Goal: Task Accomplishment & Management: Manage account settings

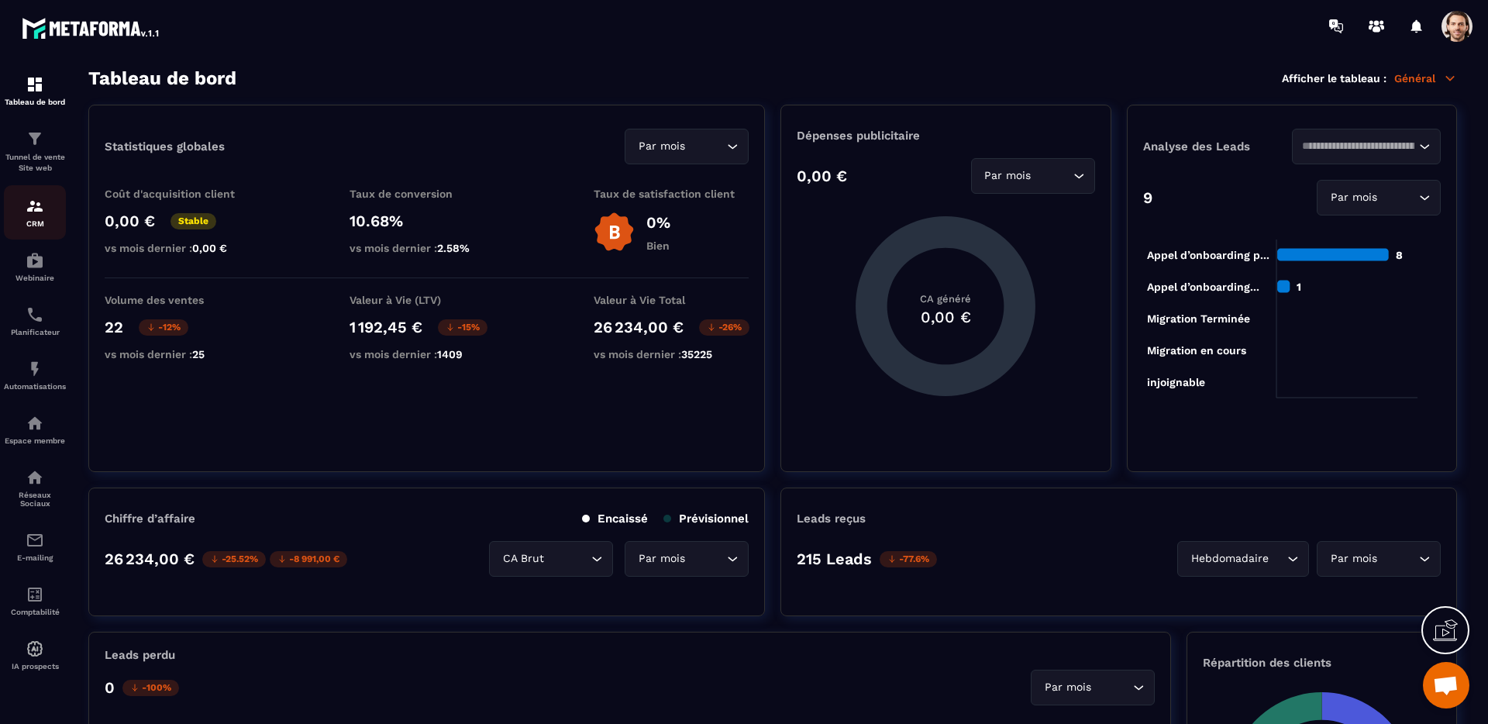
click at [36, 205] on img at bounding box center [35, 206] width 19 height 19
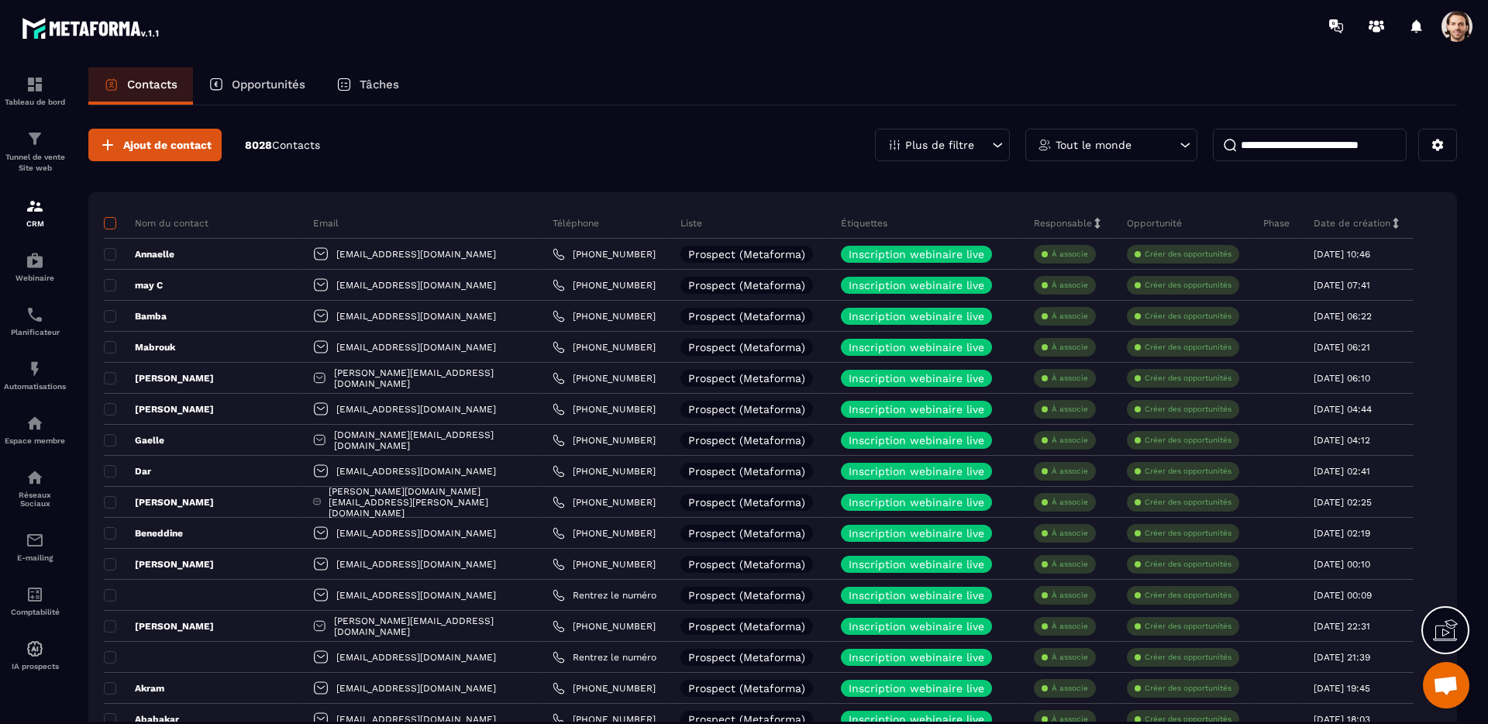
click at [115, 224] on span at bounding box center [110, 223] width 12 height 12
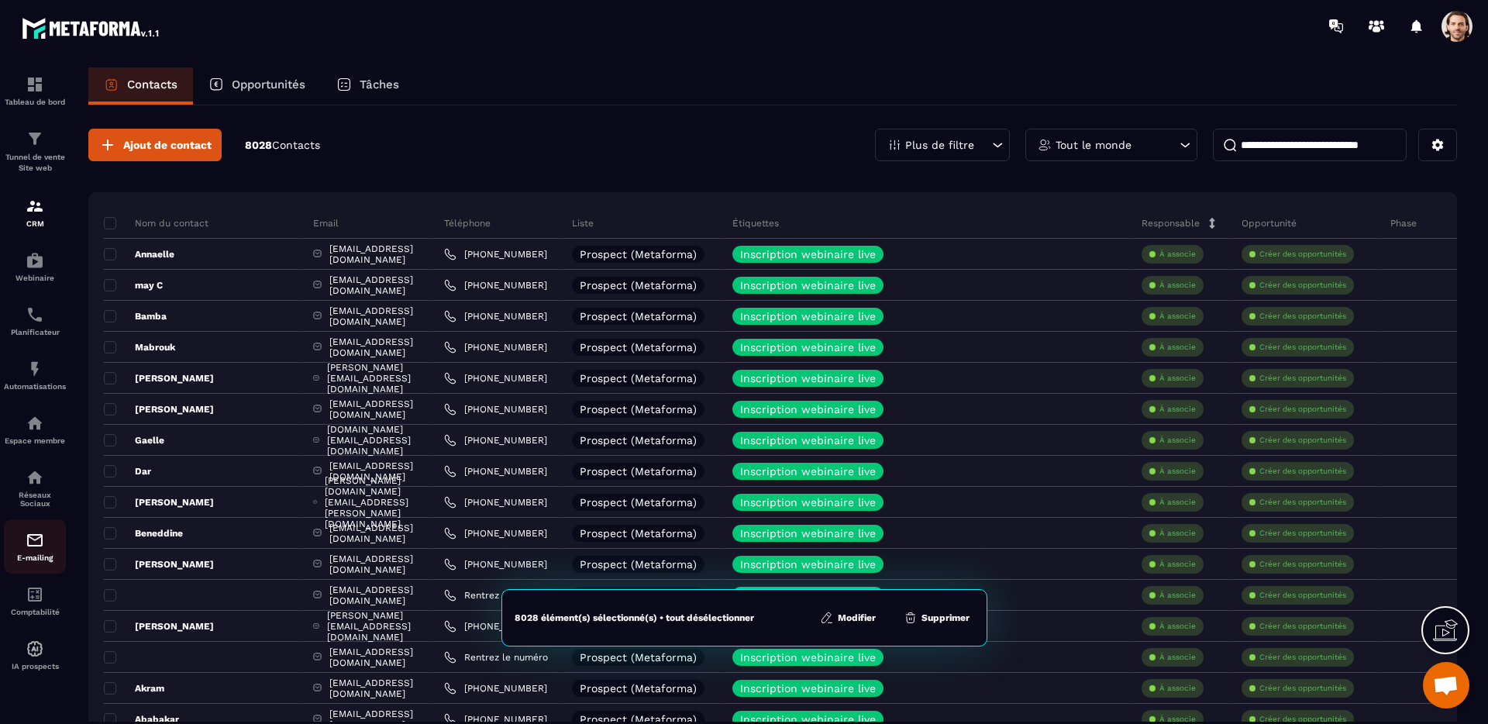
click at [45, 544] on div "E-mailing" at bounding box center [35, 546] width 62 height 31
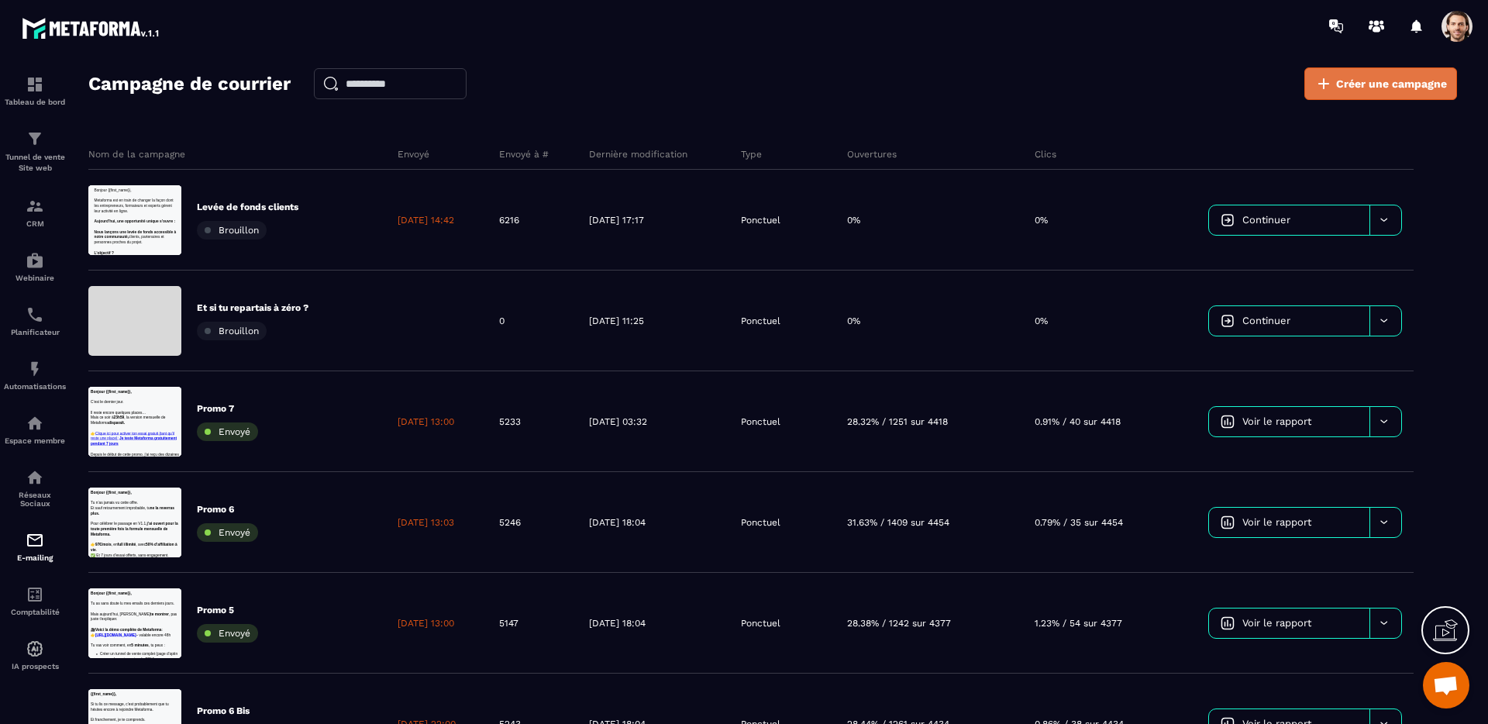
click at [1343, 88] on span "Créer une campagne" at bounding box center [1391, 83] width 111 height 15
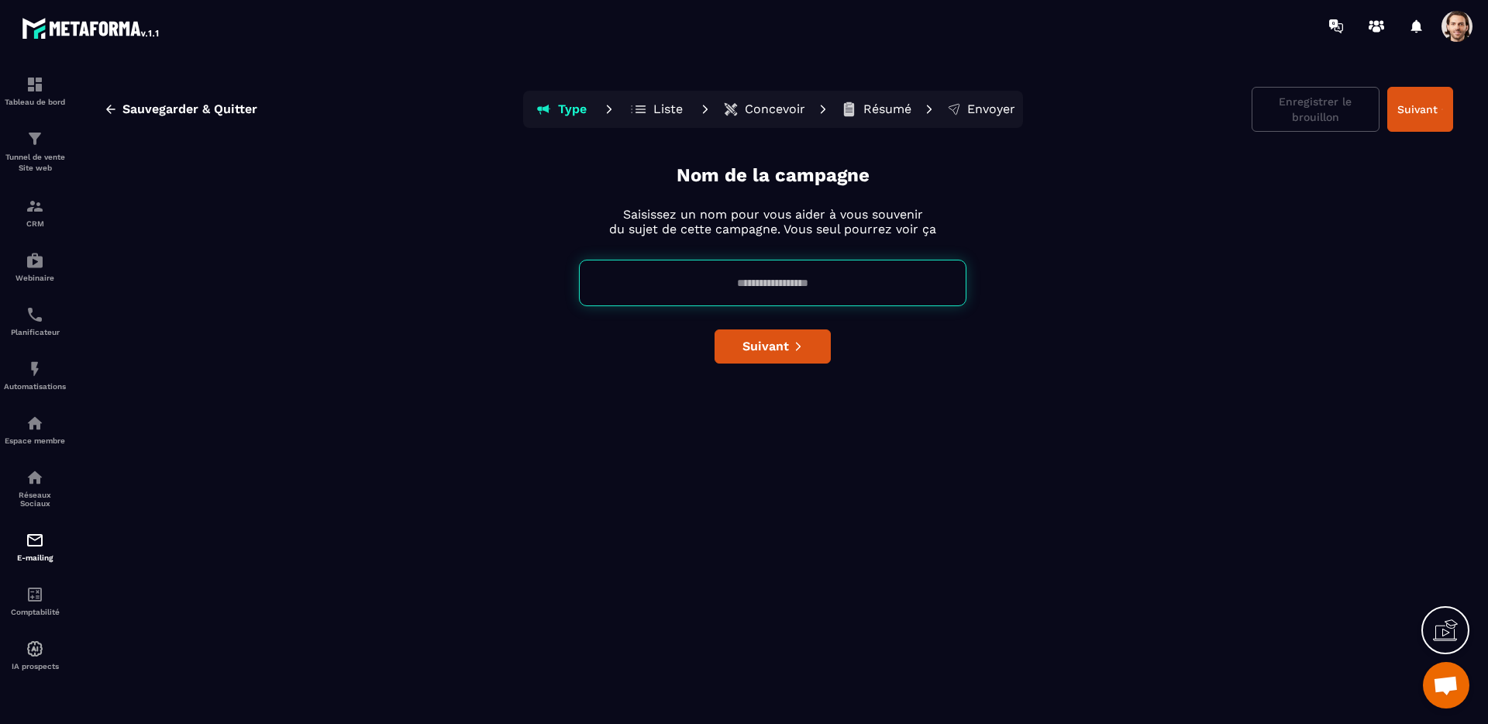
click at [750, 110] on p "Concevoir" at bounding box center [775, 109] width 60 height 15
click at [677, 112] on p "Liste" at bounding box center [667, 109] width 29 height 15
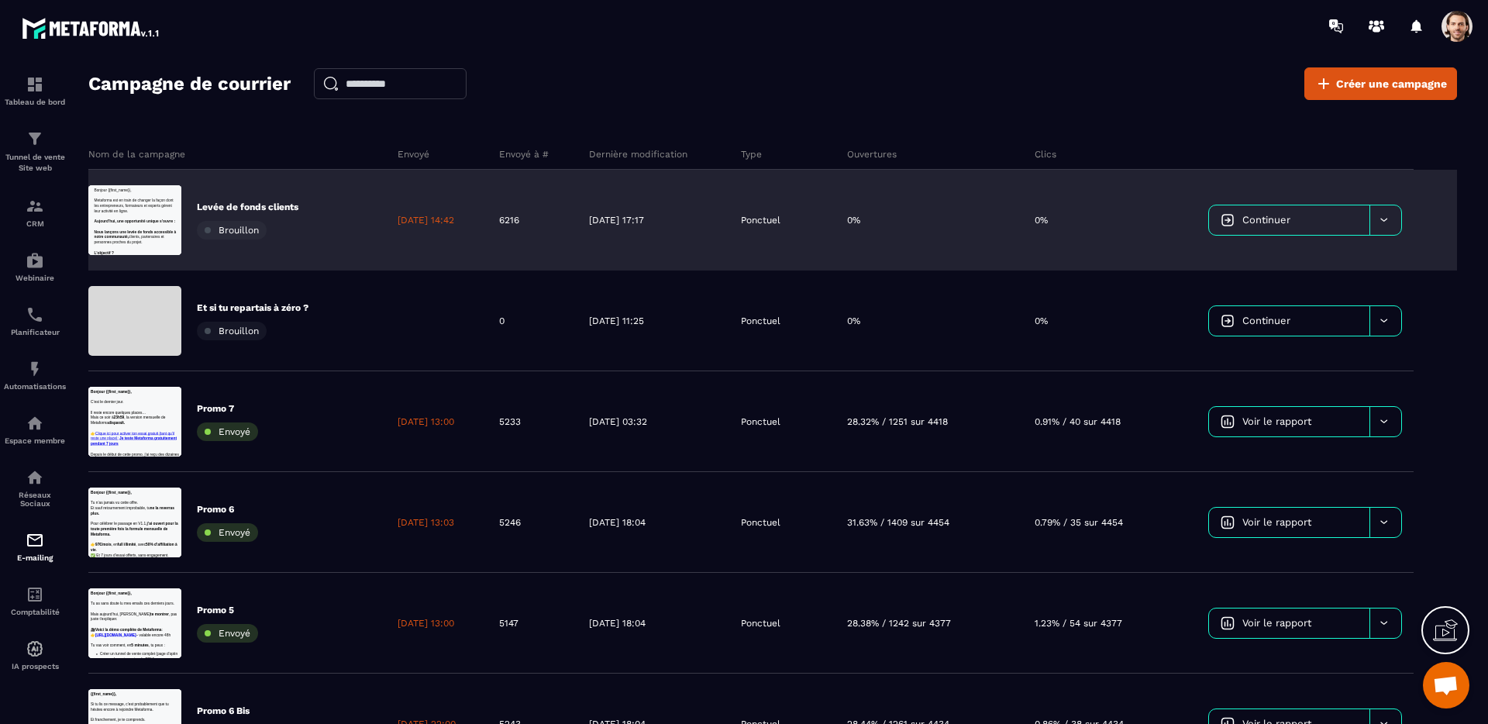
click at [1307, 224] on link "Continuer" at bounding box center [1289, 219] width 160 height 29
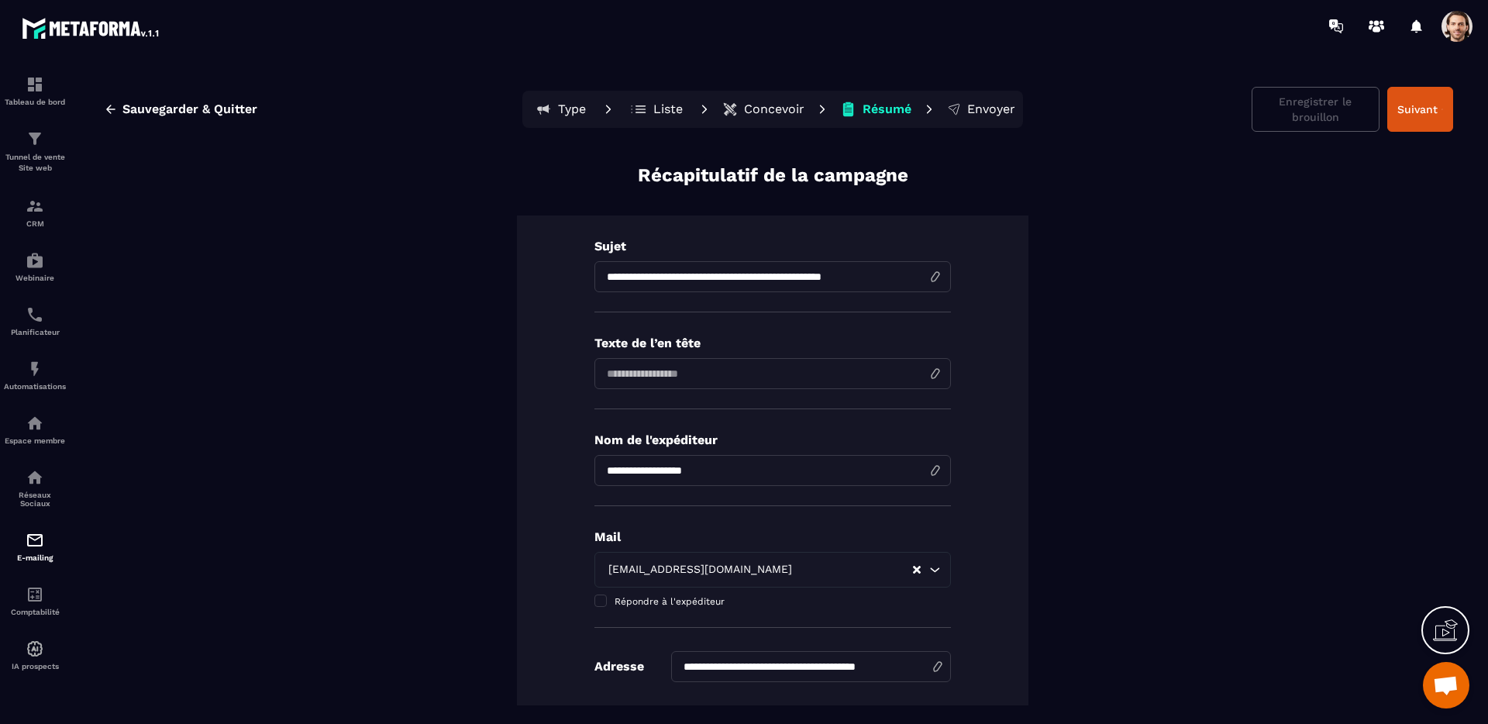
click at [783, 113] on p "Concevoir" at bounding box center [774, 109] width 60 height 15
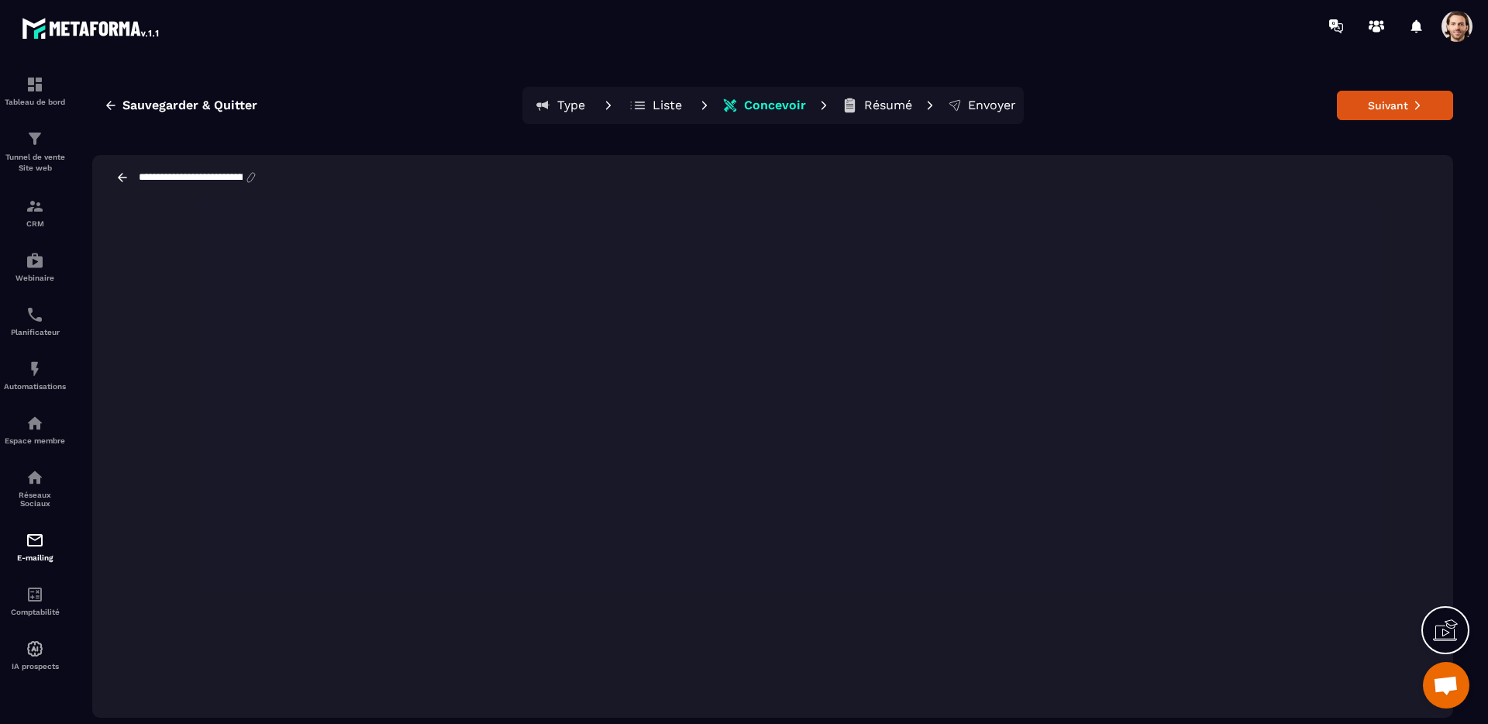
click at [675, 105] on p "Liste" at bounding box center [667, 105] width 29 height 15
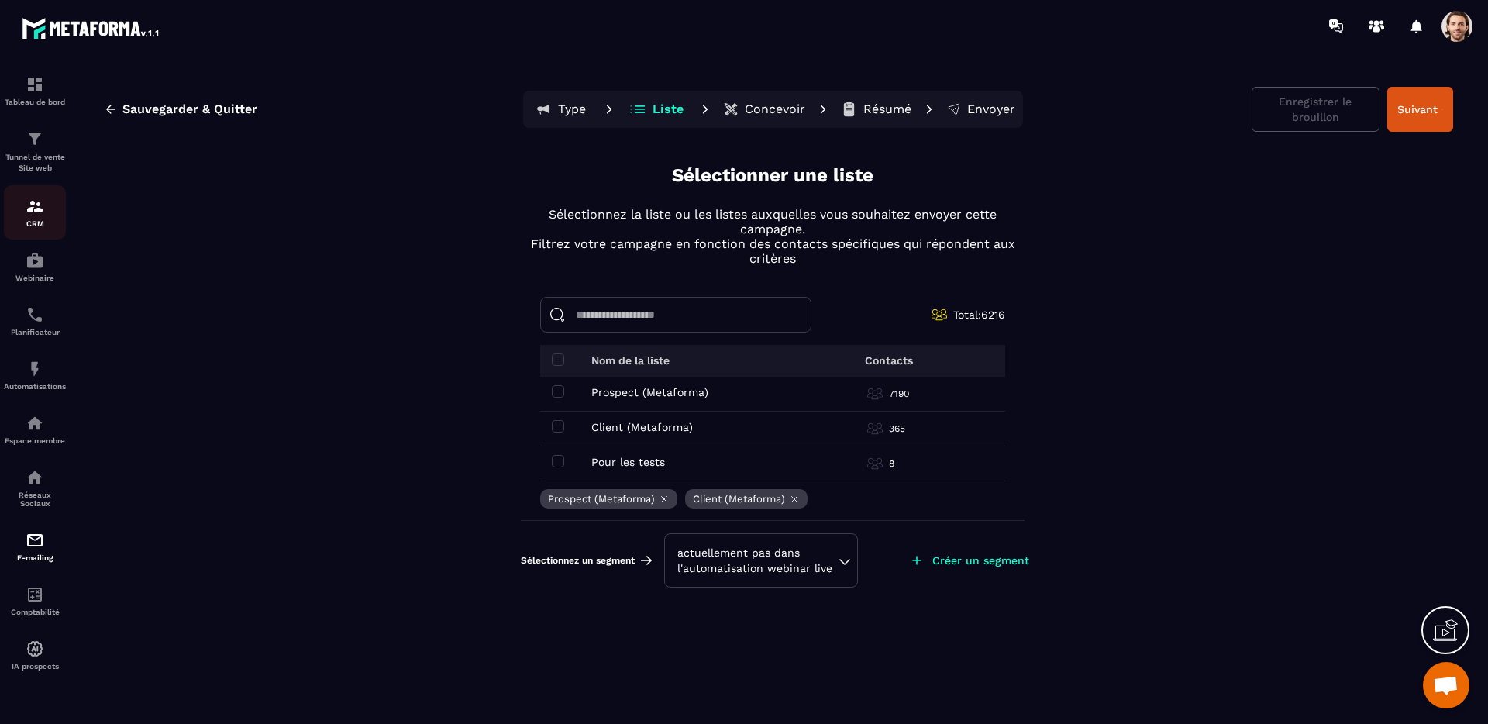
click at [37, 197] on img at bounding box center [35, 206] width 19 height 19
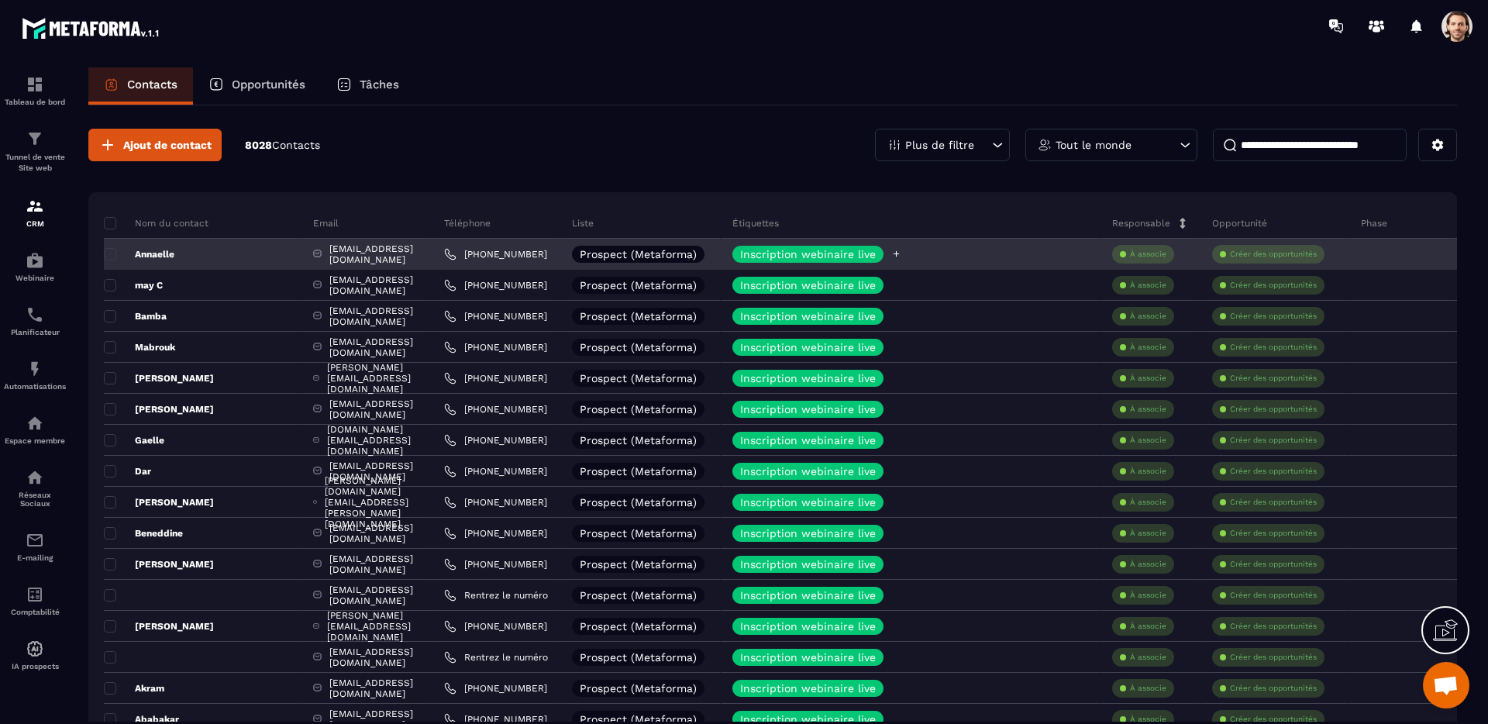
click at [900, 253] on icon at bounding box center [897, 254] width 6 height 6
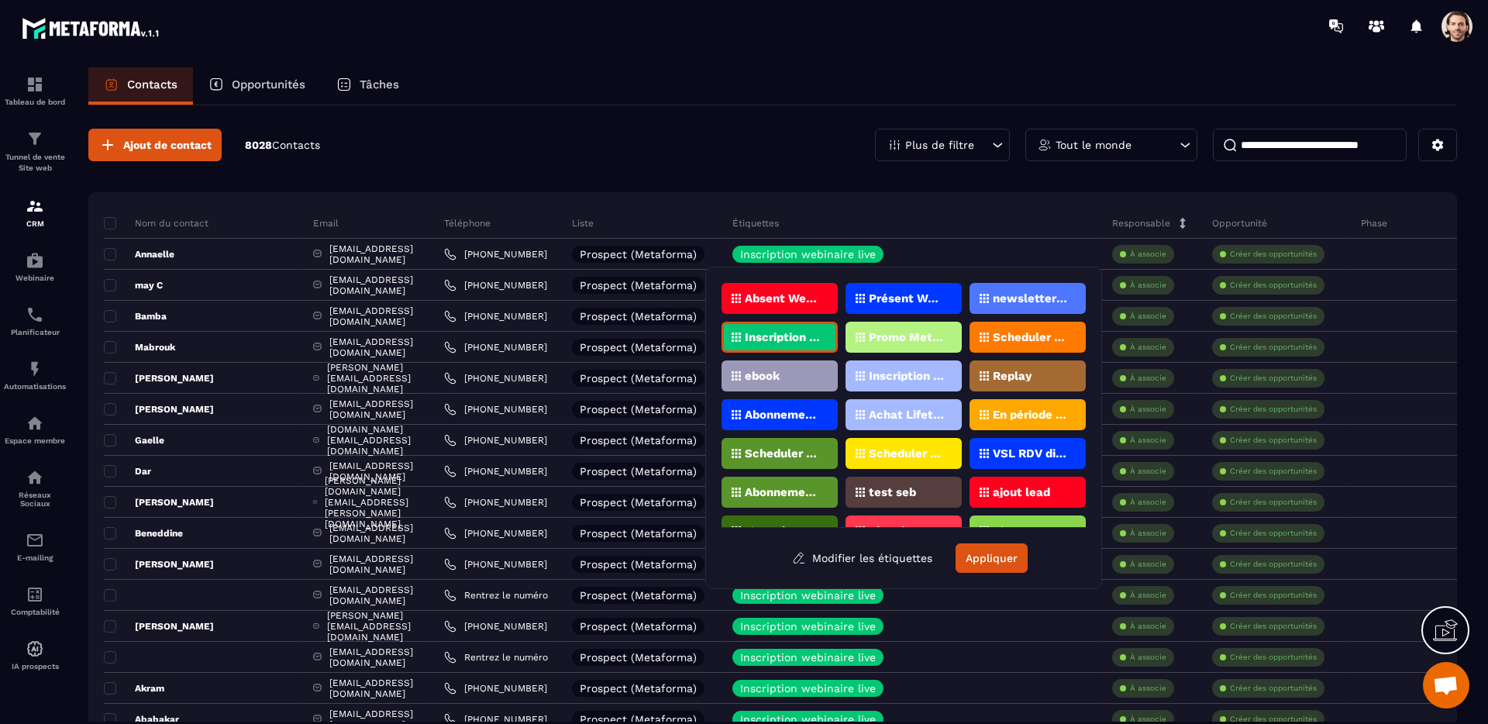
scroll to position [31, 0]
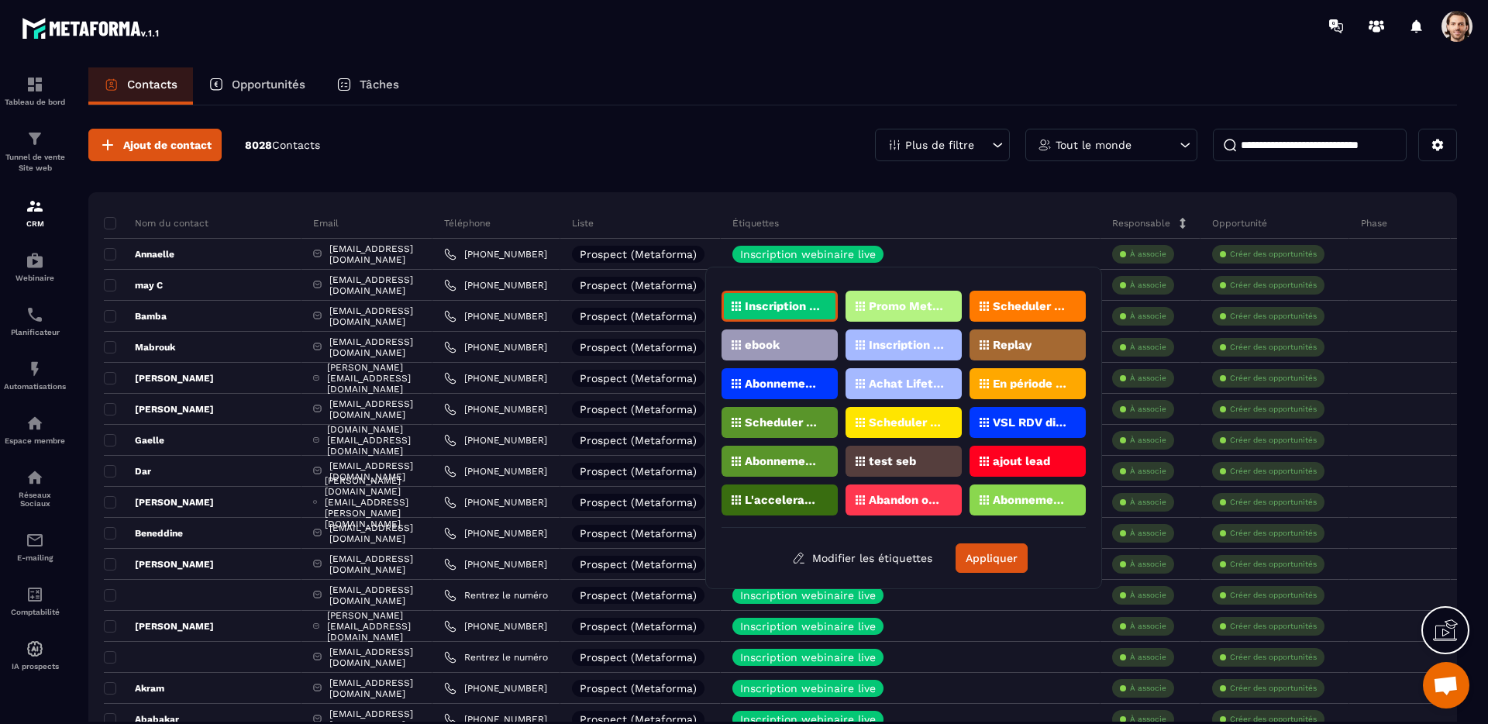
drag, startPoint x: 475, startPoint y: 157, endPoint x: 436, endPoint y: 192, distance: 52.7
click at [475, 157] on div "Ajout de contact 8028 Contacts Plus de filtre Tout le monde" at bounding box center [772, 145] width 1369 height 33
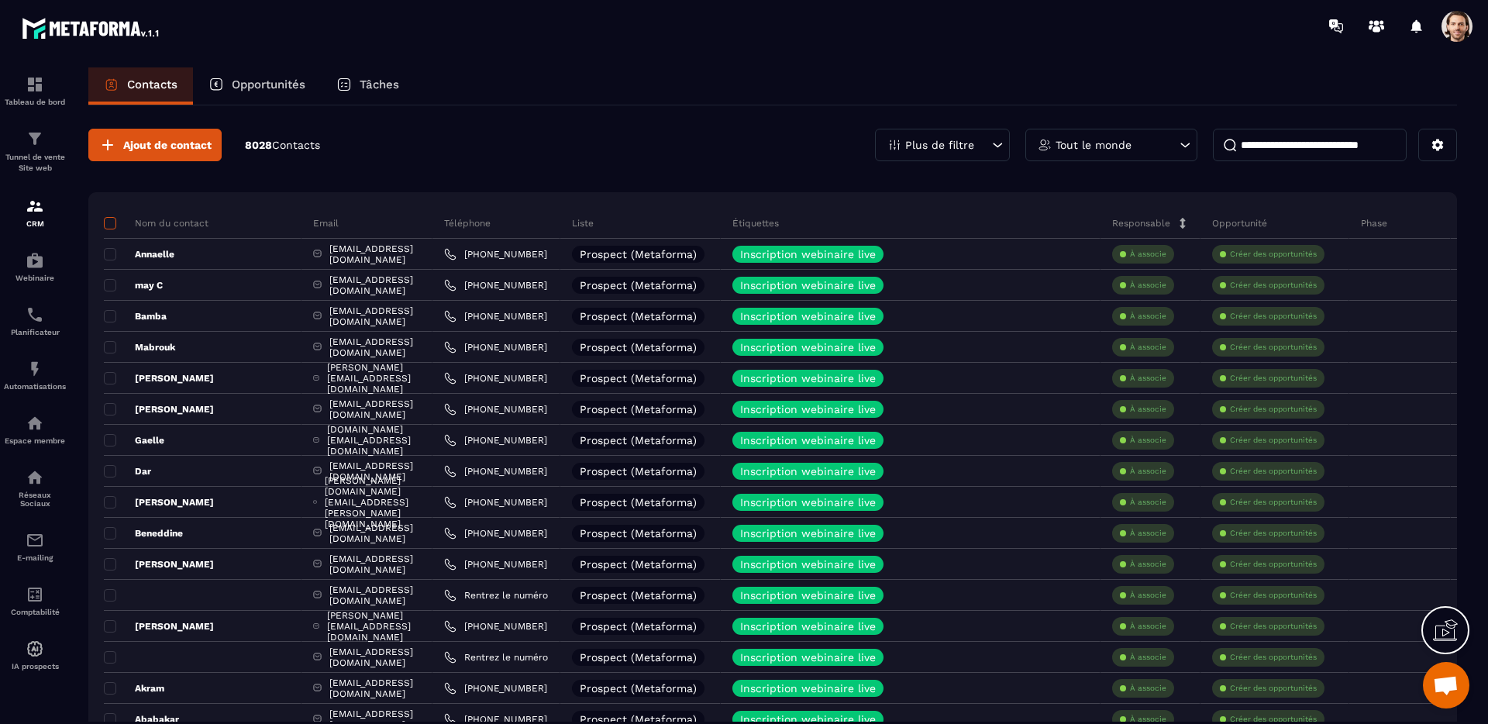
click at [110, 223] on span at bounding box center [110, 223] width 12 height 12
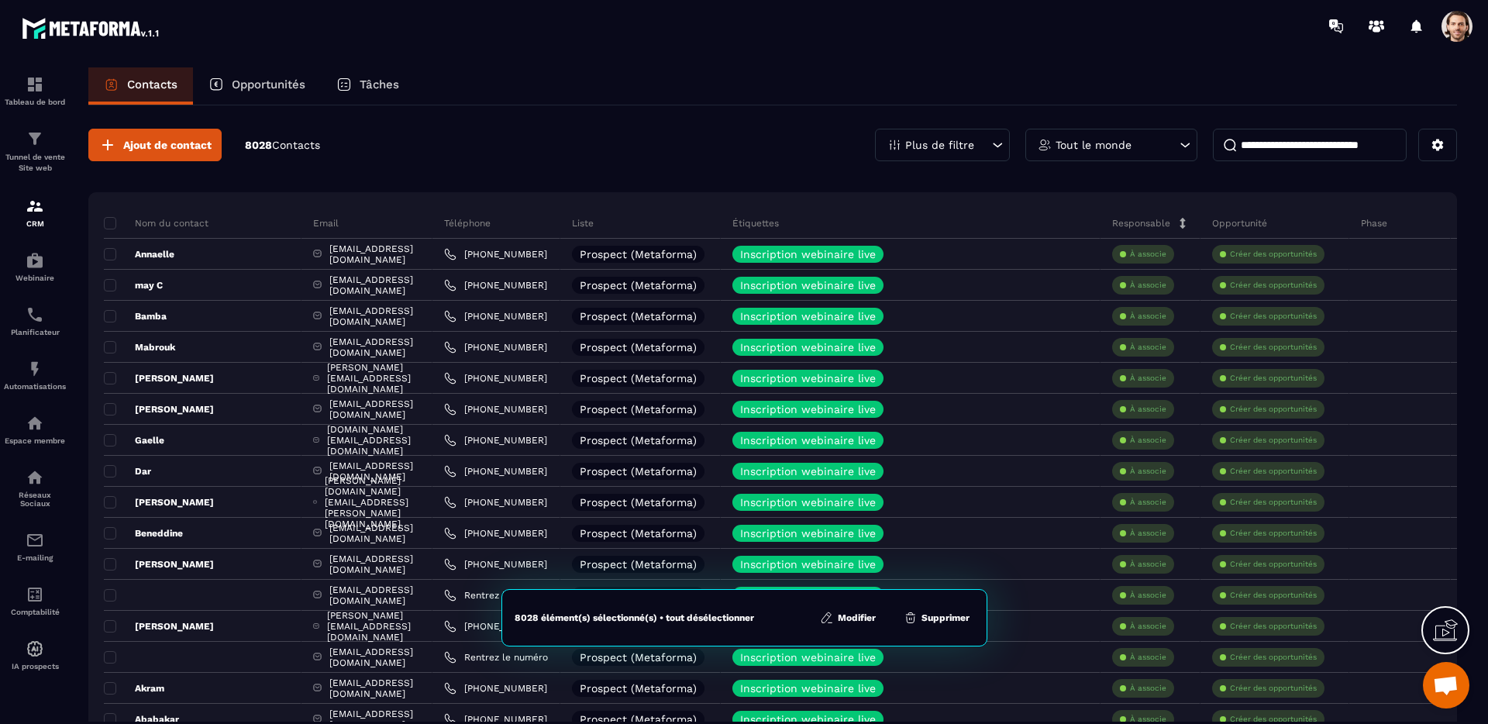
click at [860, 619] on button "Modifier" at bounding box center [847, 617] width 65 height 15
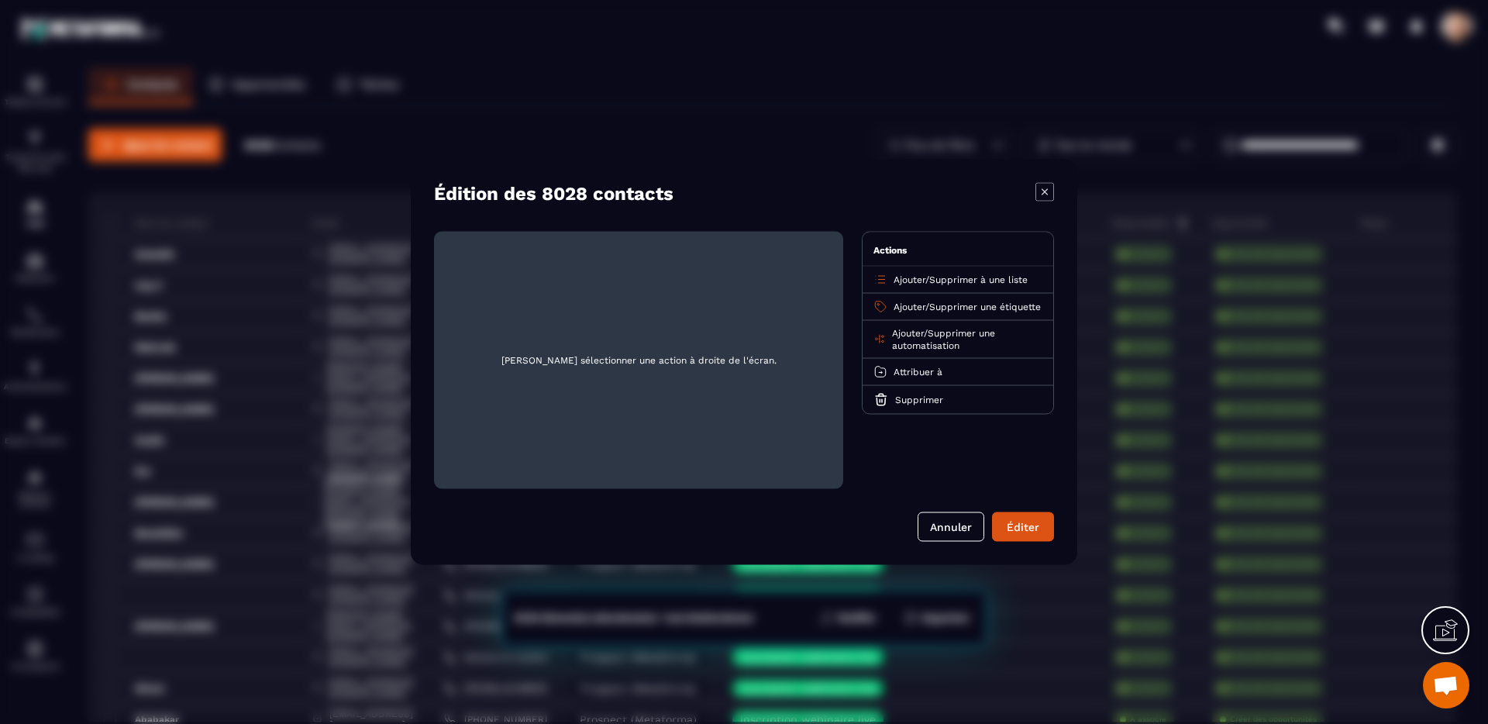
click at [919, 306] on span "Ajouter" at bounding box center [910, 306] width 32 height 11
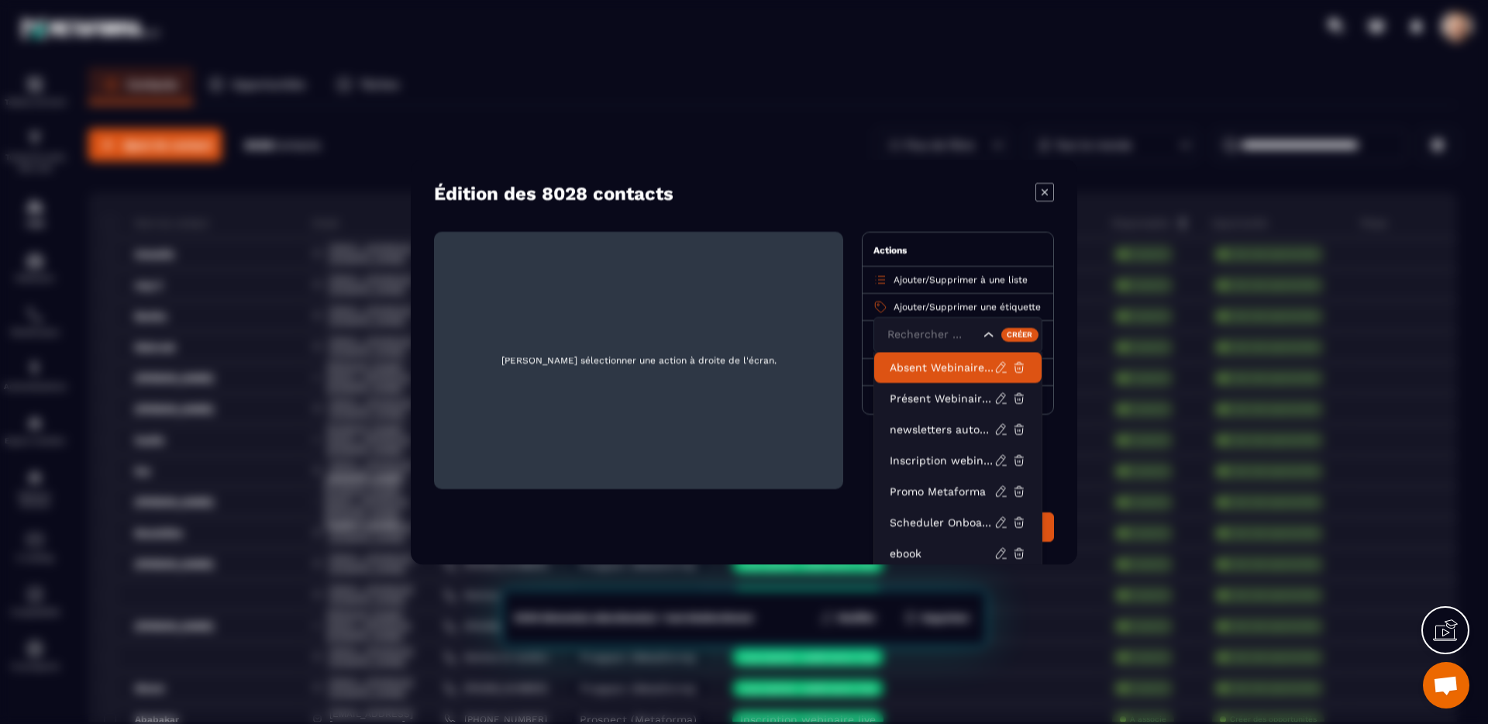
click at [962, 190] on div "Édition des 8028 contacts" at bounding box center [744, 194] width 620 height 22
click at [1042, 193] on icon "Modal window" at bounding box center [1045, 191] width 6 height 6
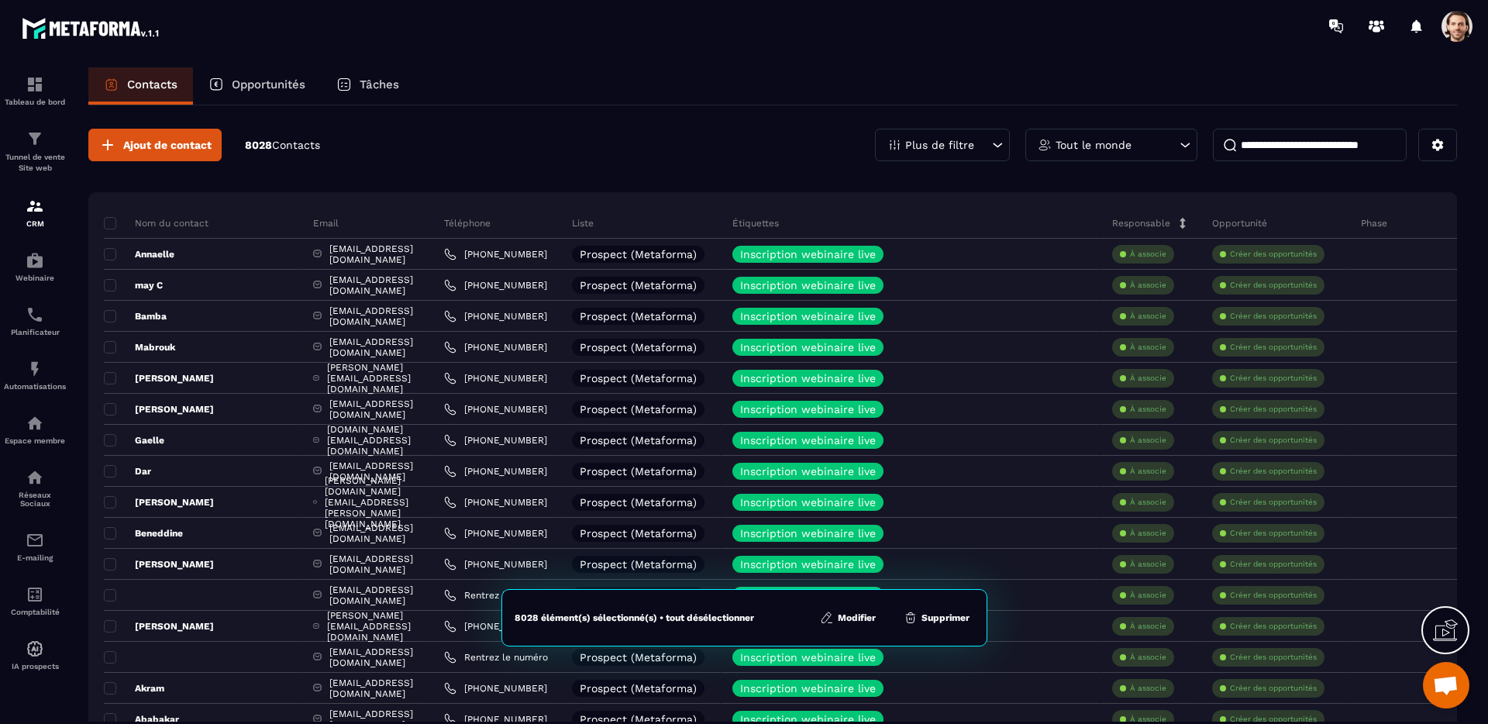
click at [39, 107] on link "Tableau de bord" at bounding box center [35, 91] width 62 height 54
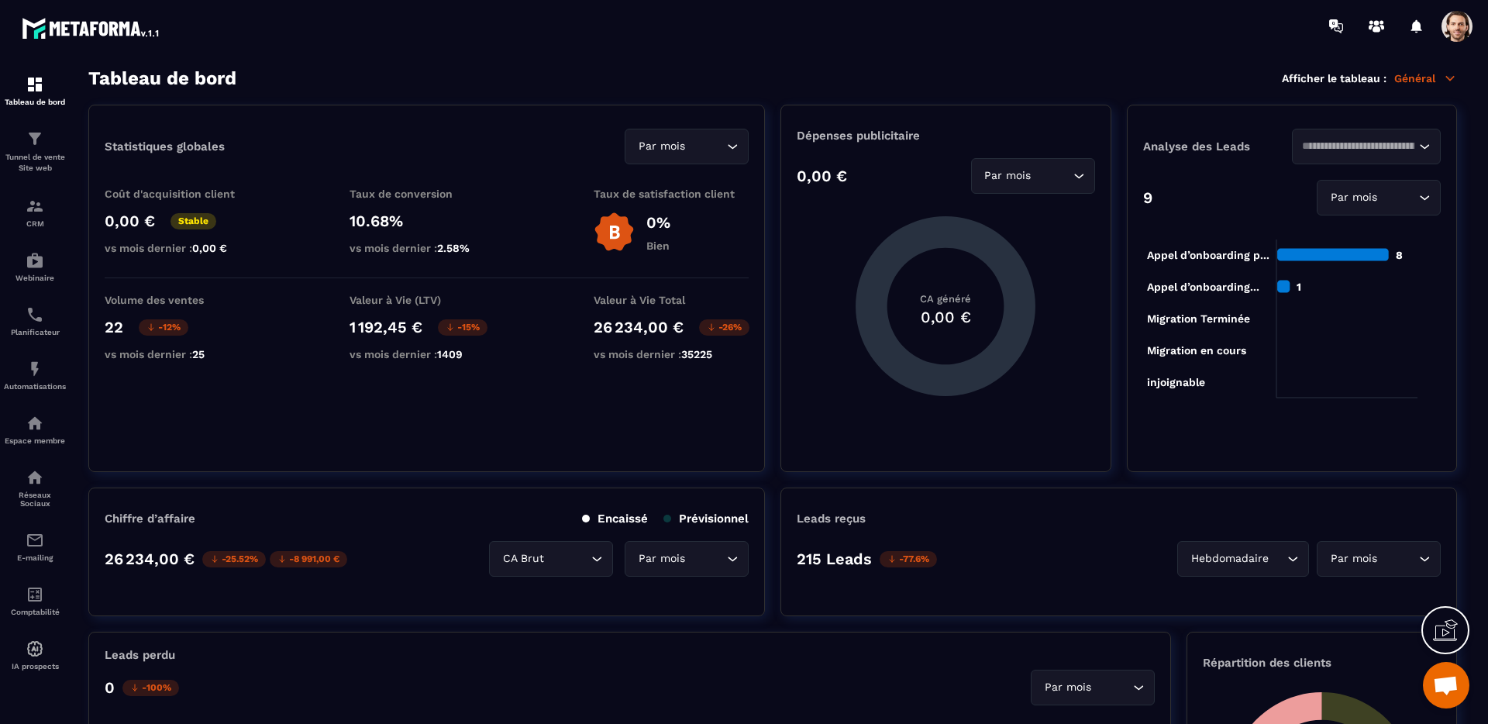
click at [1459, 35] on span at bounding box center [1456, 26] width 31 height 31
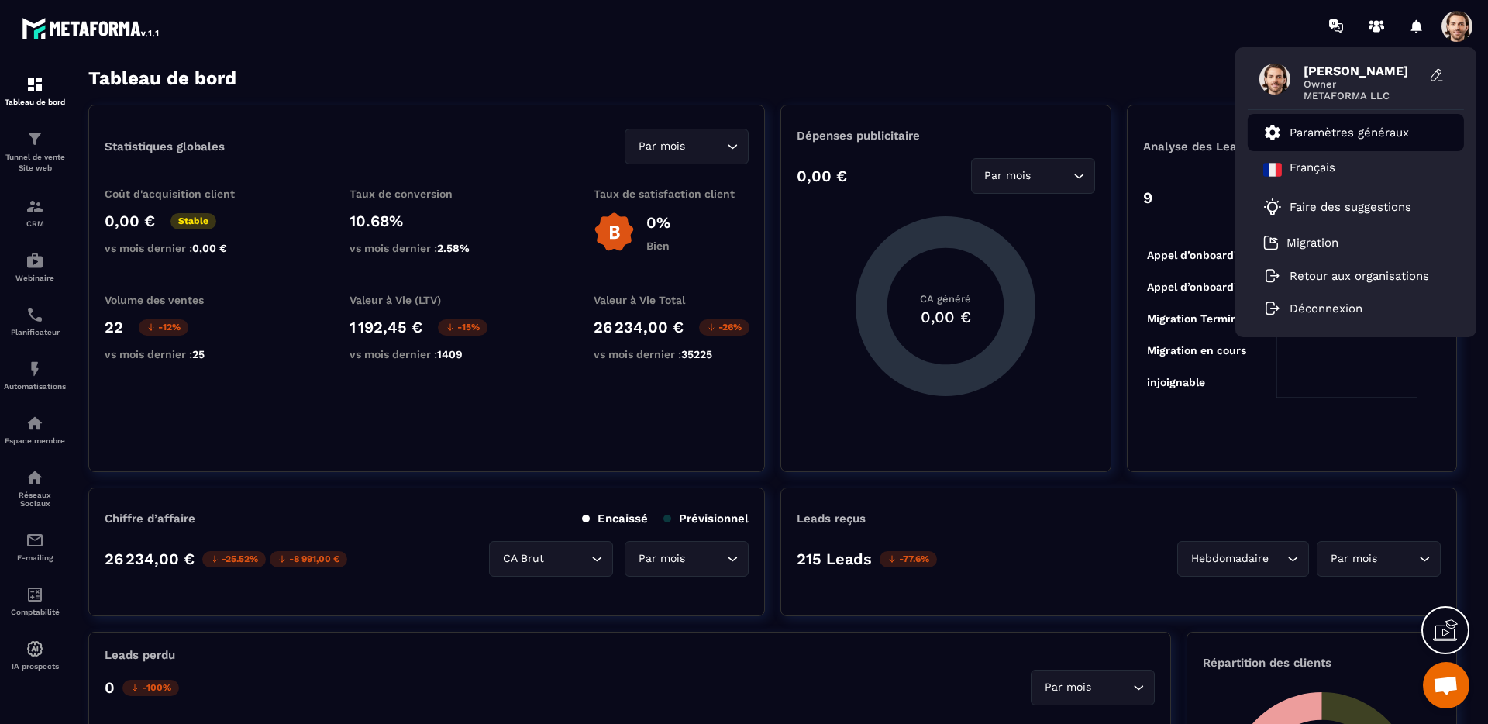
click at [1379, 131] on p "Paramètres généraux" at bounding box center [1349, 133] width 119 height 14
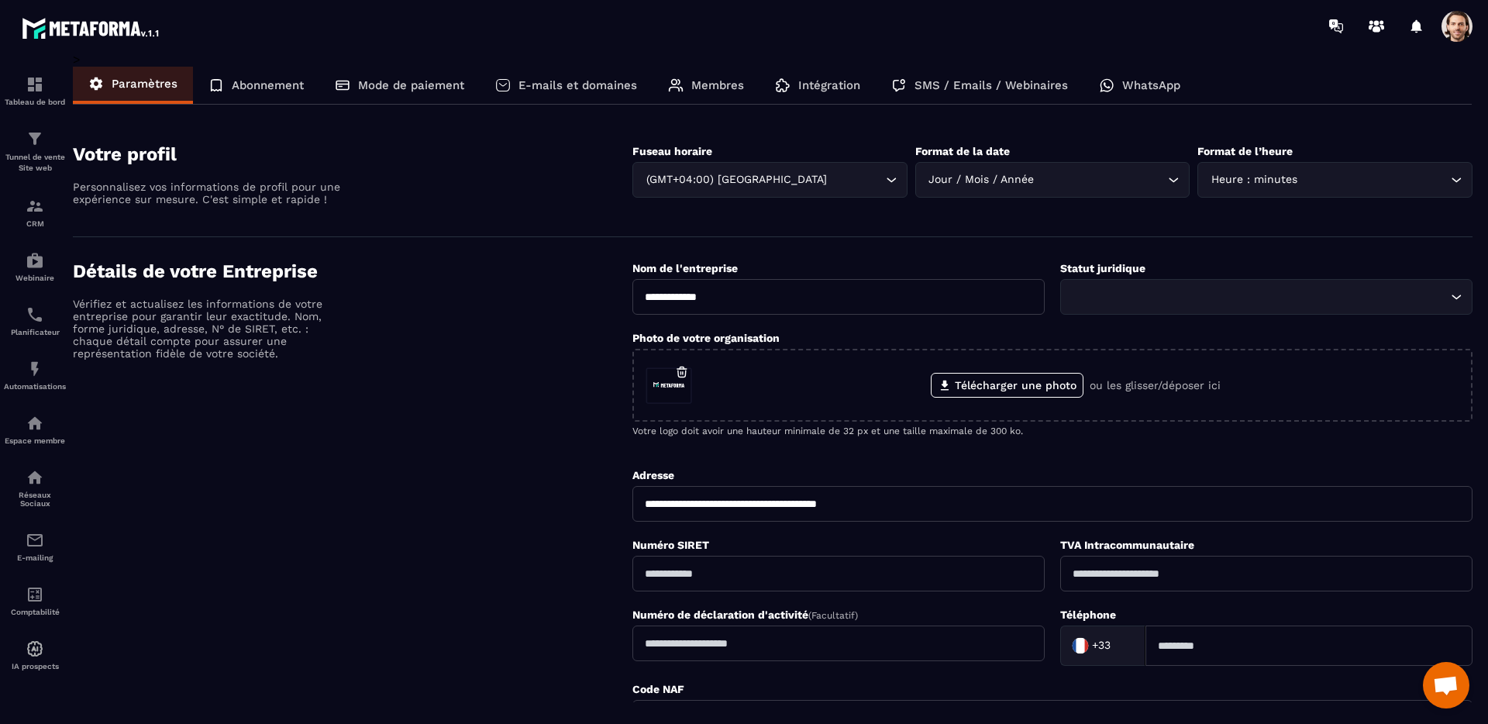
click at [936, 80] on p "SMS / Emails / Webinaires" at bounding box center [990, 85] width 153 height 14
